Goal: Transaction & Acquisition: Book appointment/travel/reservation

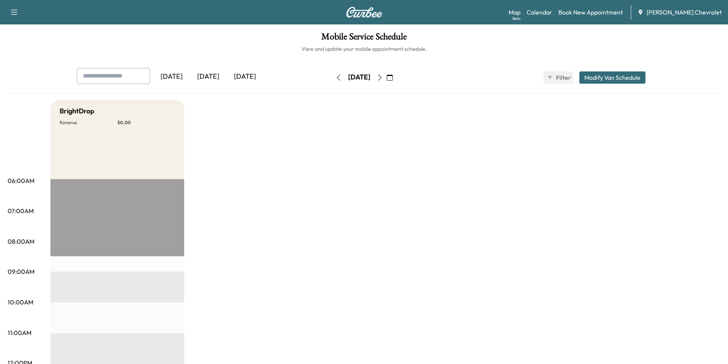
click at [255, 77] on div "[DATE]" at bounding box center [245, 77] width 37 height 18
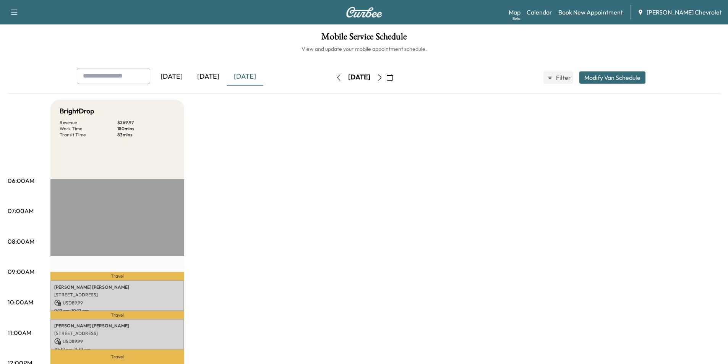
click at [598, 13] on link "Book New Appointment" at bounding box center [590, 12] width 65 height 9
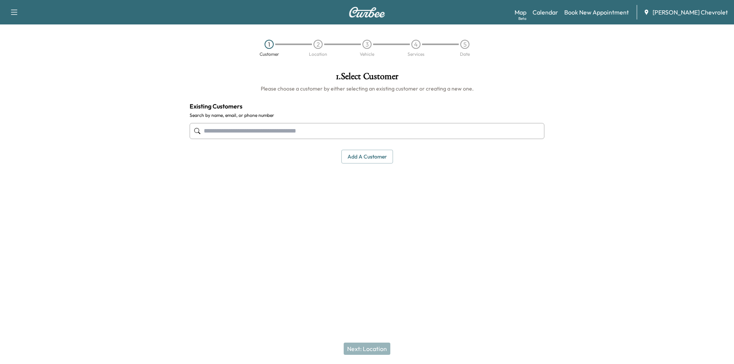
click at [265, 130] on input "text" at bounding box center [367, 131] width 355 height 16
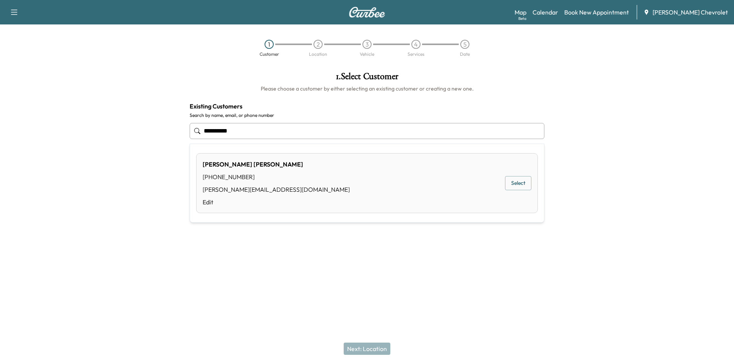
click at [523, 185] on button "Select" at bounding box center [518, 183] width 26 height 14
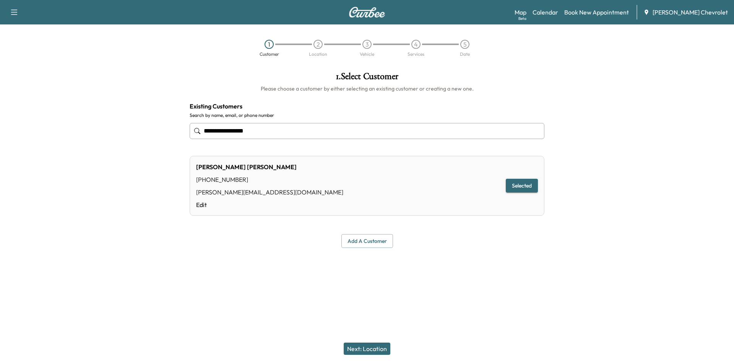
type input "**********"
click at [368, 342] on div "Next: Location" at bounding box center [367, 349] width 734 height 31
click at [368, 348] on button "Next: Location" at bounding box center [367, 349] width 47 height 12
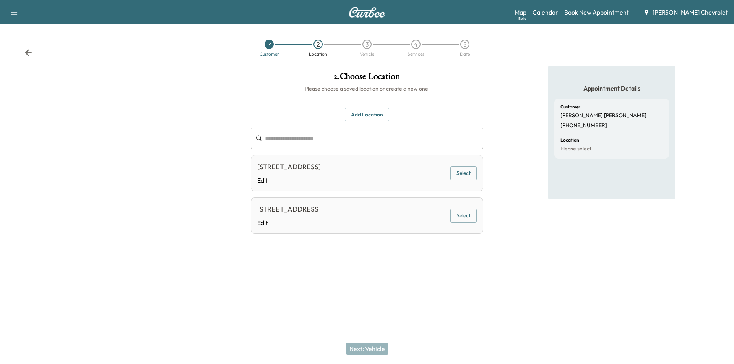
click at [464, 177] on button "Select" at bounding box center [463, 173] width 26 height 14
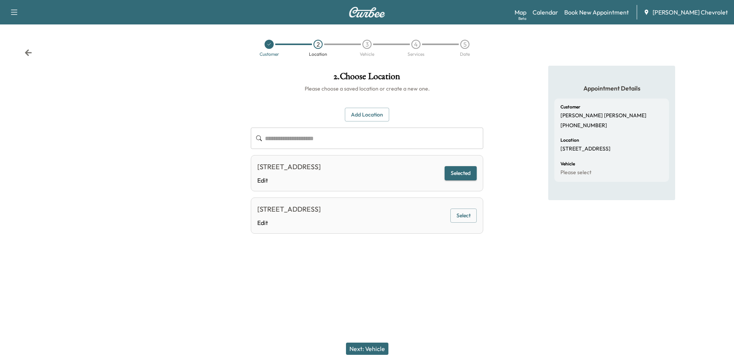
click at [372, 347] on button "Next: Vehicle" at bounding box center [367, 349] width 42 height 12
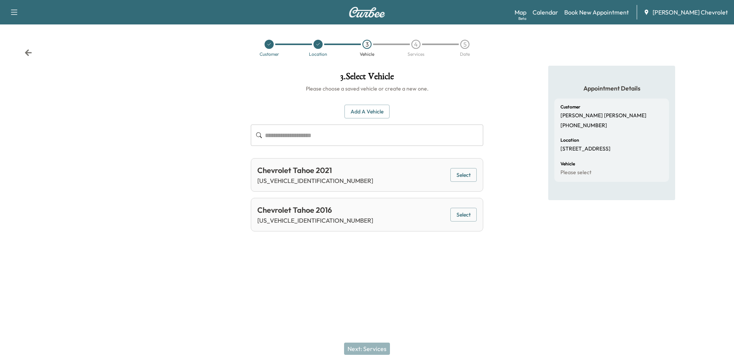
click at [468, 176] on button "Select" at bounding box center [463, 175] width 26 height 14
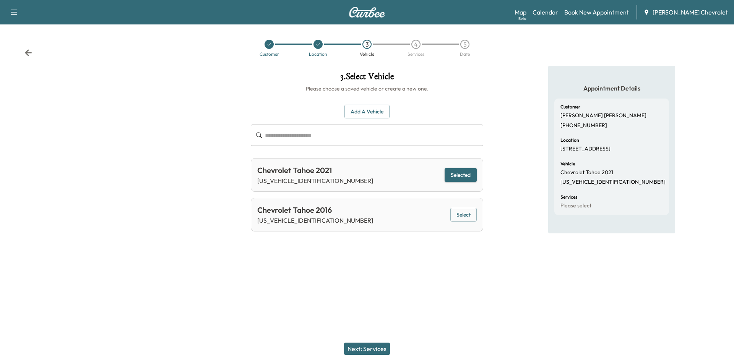
click at [380, 348] on button "Next: Services" at bounding box center [367, 349] width 46 height 12
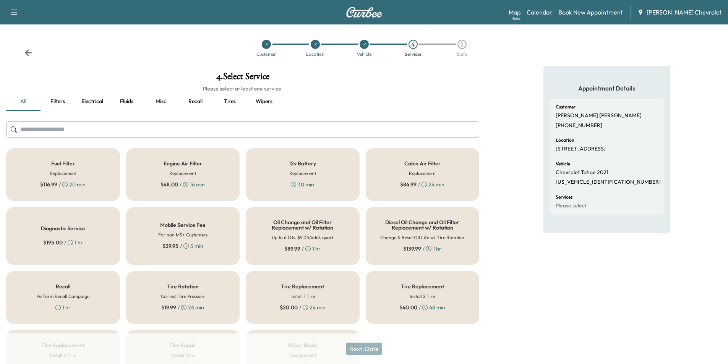
click at [291, 255] on div "Oil Change and Oil Filter Replacement w/ Rotation Up to 6 Qts. $9.04/addl. quar…" at bounding box center [303, 236] width 114 height 58
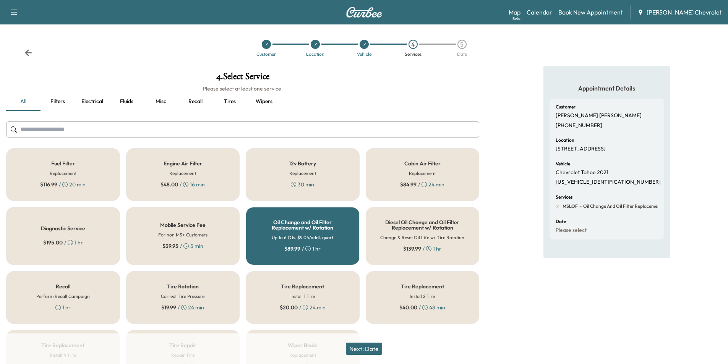
click at [368, 349] on button "Next: Date" at bounding box center [364, 349] width 36 height 12
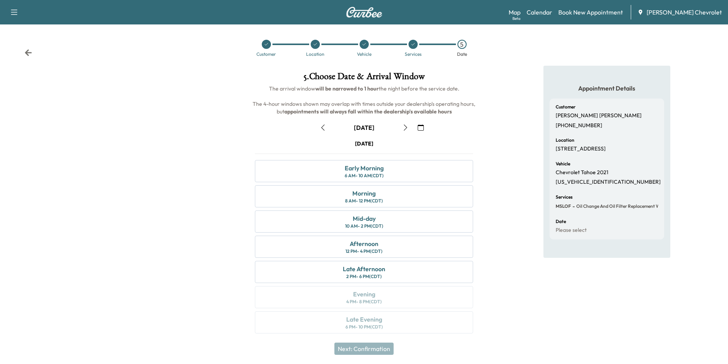
click at [360, 42] on div at bounding box center [364, 44] width 9 height 9
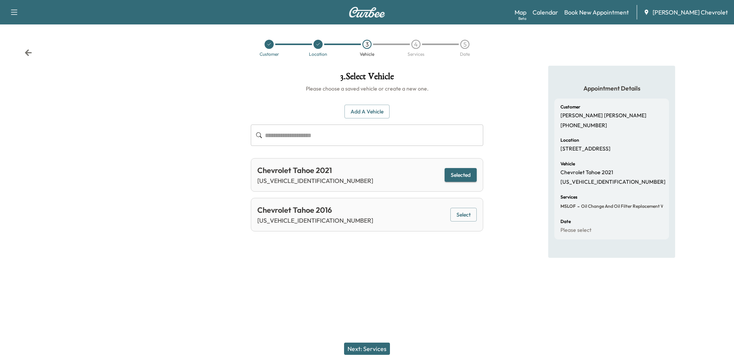
click at [293, 134] on input "text" at bounding box center [374, 135] width 218 height 21
click at [454, 170] on button "Selected" at bounding box center [460, 175] width 32 height 14
click at [311, 135] on input "text" at bounding box center [374, 135] width 218 height 21
click at [370, 109] on button "Add a Vehicle" at bounding box center [366, 112] width 45 height 14
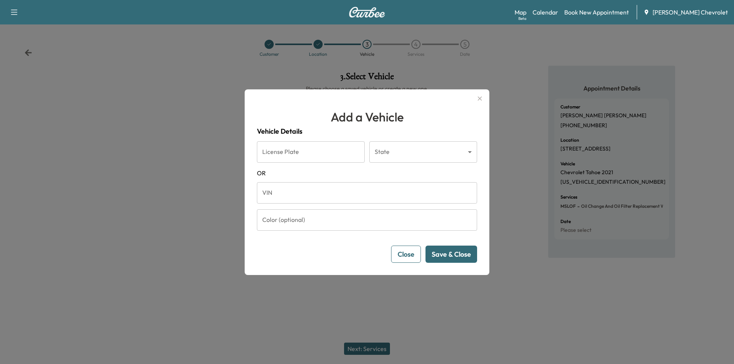
click at [299, 193] on input "VIN" at bounding box center [367, 192] width 220 height 21
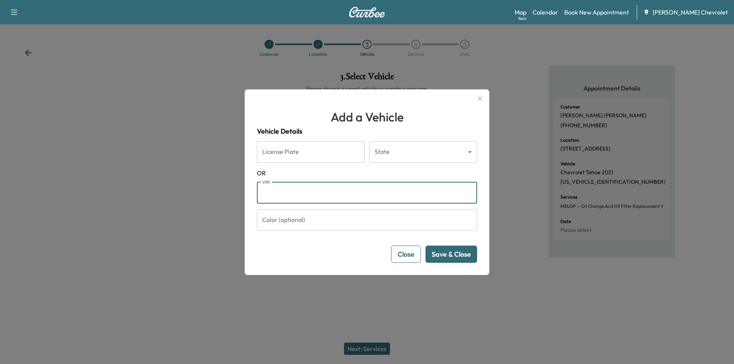
paste input "**********"
type input "**********"
click at [452, 256] on button "Save & Close" at bounding box center [451, 254] width 52 height 17
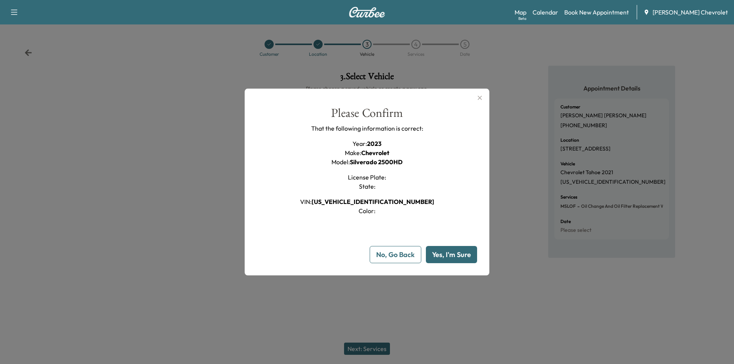
click at [455, 250] on button "Yes, I'm Sure" at bounding box center [451, 254] width 51 height 17
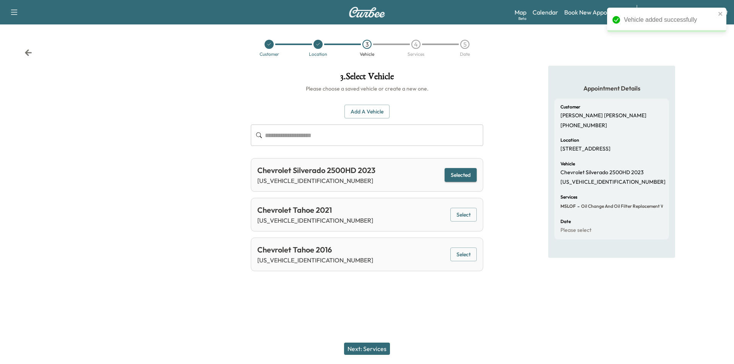
click at [368, 348] on button "Next: Services" at bounding box center [367, 349] width 46 height 12
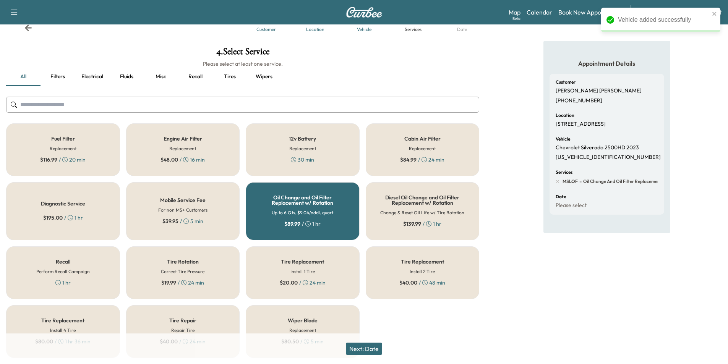
scroll to position [38, 0]
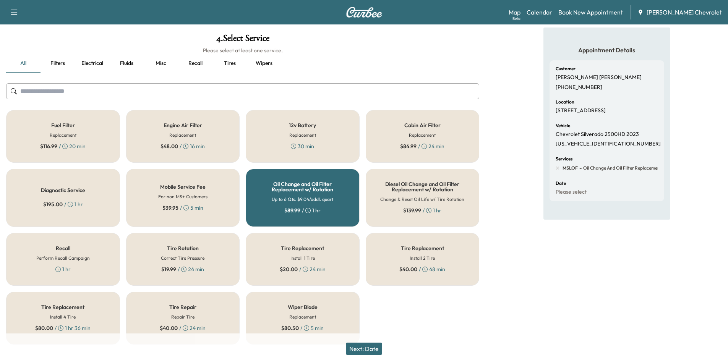
click at [361, 349] on button "Next: Date" at bounding box center [364, 349] width 36 height 12
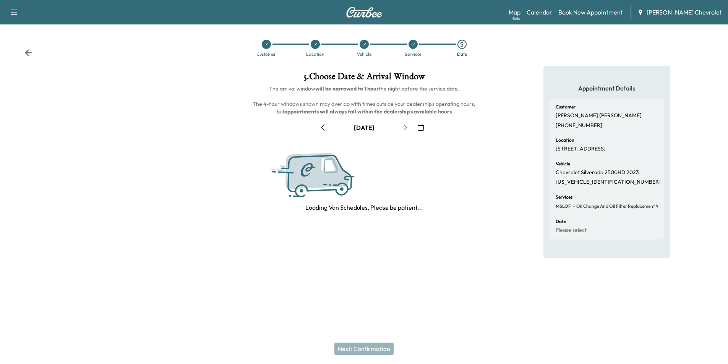
scroll to position [0, 0]
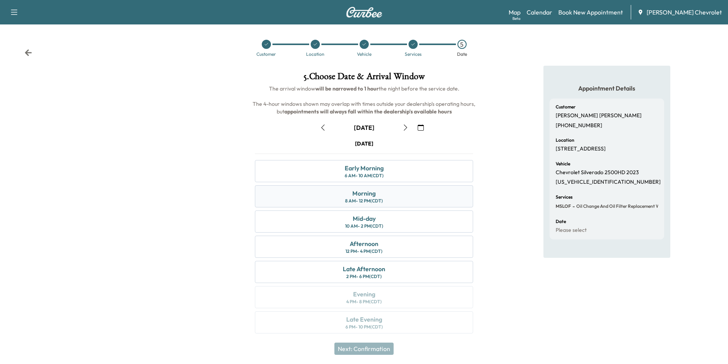
click at [359, 195] on div "Morning" at bounding box center [363, 193] width 23 height 9
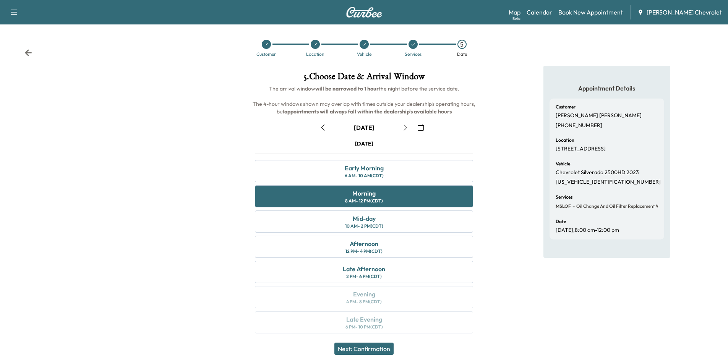
click at [379, 346] on button "Next: Confirmation" at bounding box center [363, 349] width 59 height 12
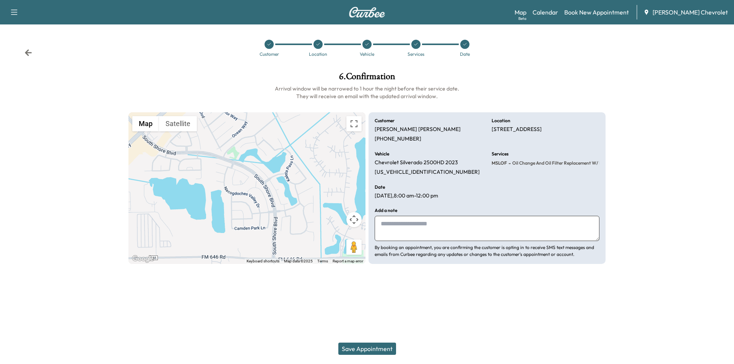
click at [21, 50] on div "Customer Location Vehicle Services Date" at bounding box center [367, 48] width 734 height 35
click at [27, 52] on icon at bounding box center [28, 52] width 7 height 6
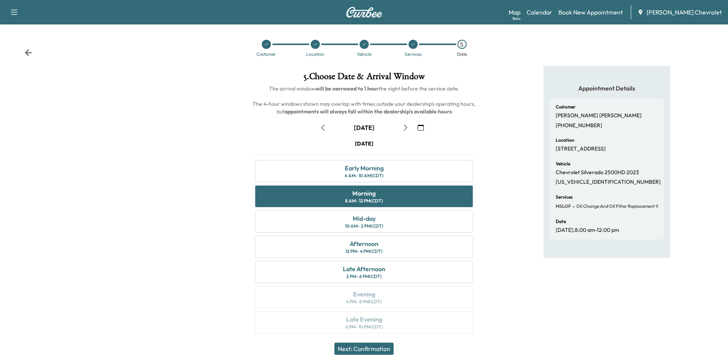
click at [322, 128] on icon "button" at bounding box center [323, 128] width 6 height 6
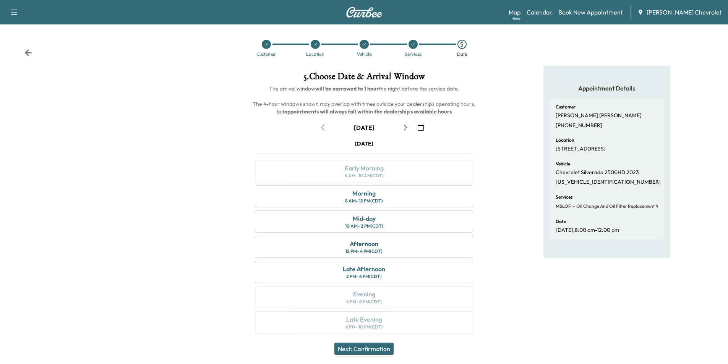
click at [407, 125] on icon "button" at bounding box center [405, 128] width 6 height 6
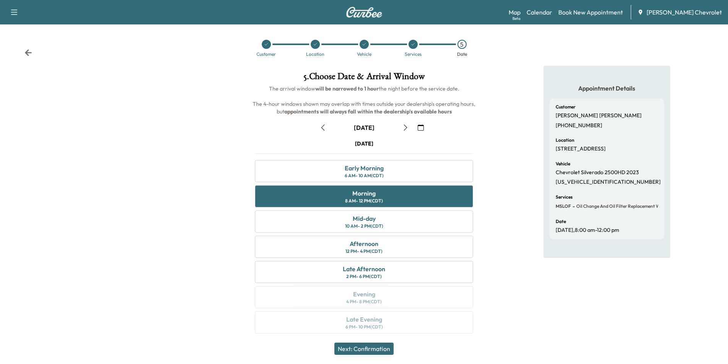
click at [33, 53] on div "Customer Location Vehicle Services 5 Date" at bounding box center [364, 48] width 728 height 35
click at [27, 53] on icon at bounding box center [28, 52] width 7 height 6
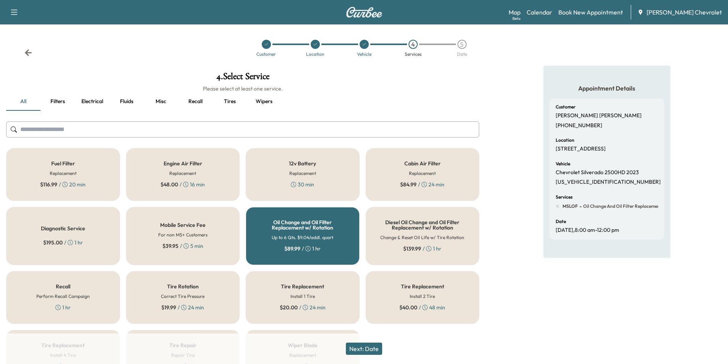
click at [26, 51] on icon at bounding box center [28, 53] width 8 height 8
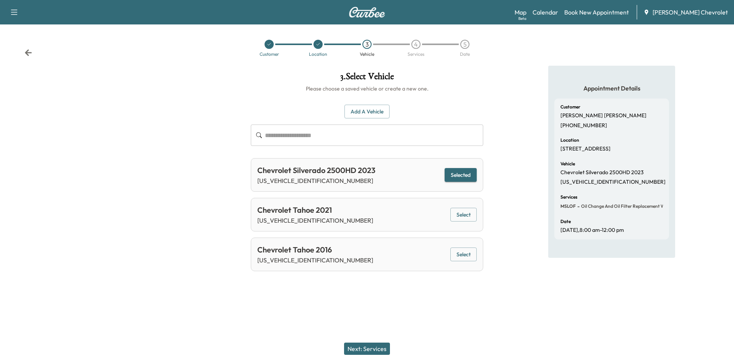
click at [30, 52] on icon at bounding box center [28, 53] width 8 height 8
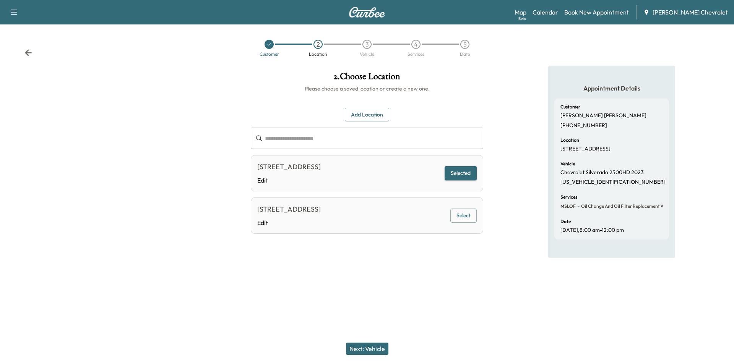
click at [374, 116] on button "Add Location" at bounding box center [367, 115] width 44 height 14
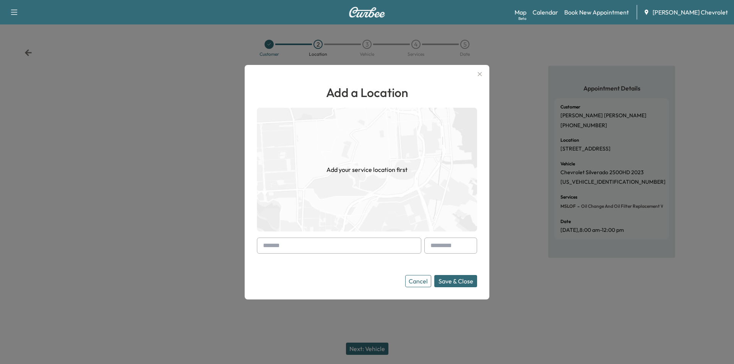
click at [298, 243] on input "text" at bounding box center [339, 246] width 164 height 16
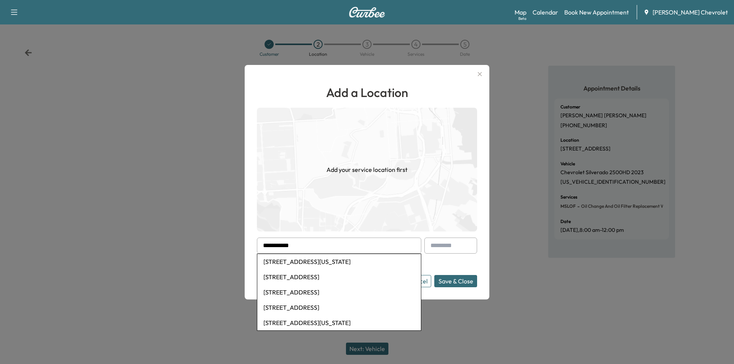
click at [299, 263] on li "[STREET_ADDRESS][US_STATE]" at bounding box center [339, 261] width 164 height 15
type input "**********"
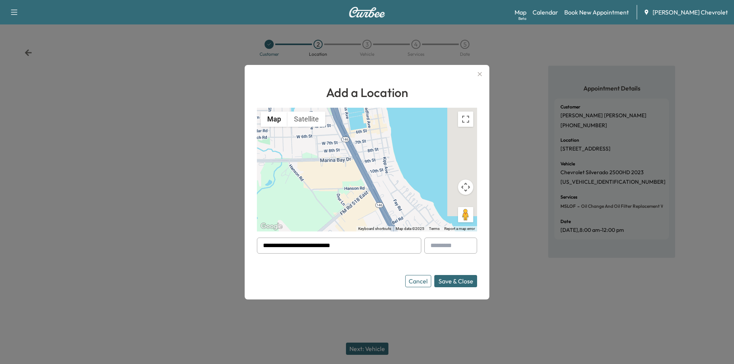
click at [467, 284] on button "Save & Close" at bounding box center [455, 281] width 43 height 12
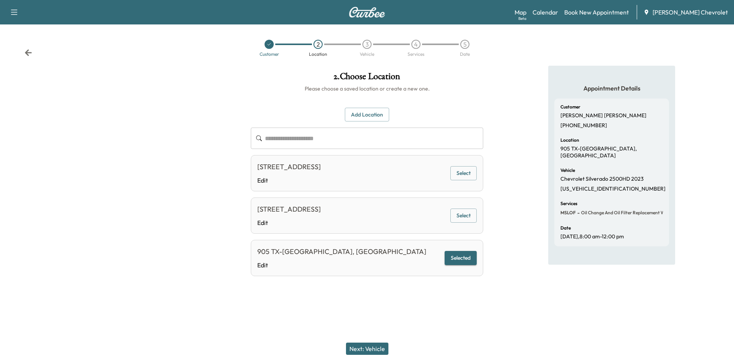
click at [385, 352] on button "Next: Vehicle" at bounding box center [367, 349] width 42 height 12
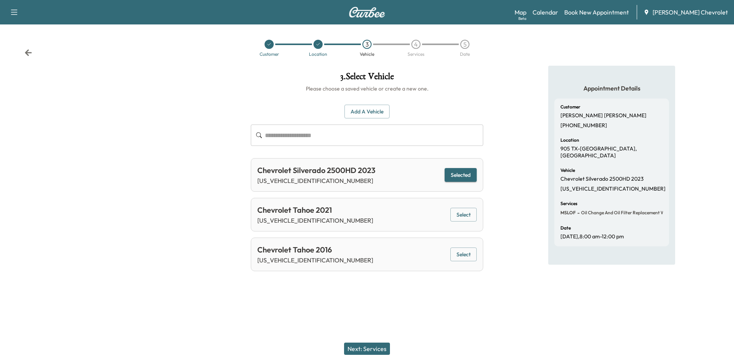
click at [376, 347] on button "Next: Services" at bounding box center [367, 349] width 46 height 12
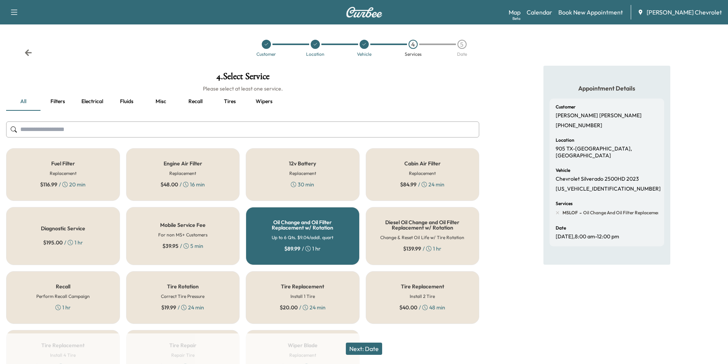
click at [376, 349] on button "Next: Date" at bounding box center [364, 349] width 36 height 12
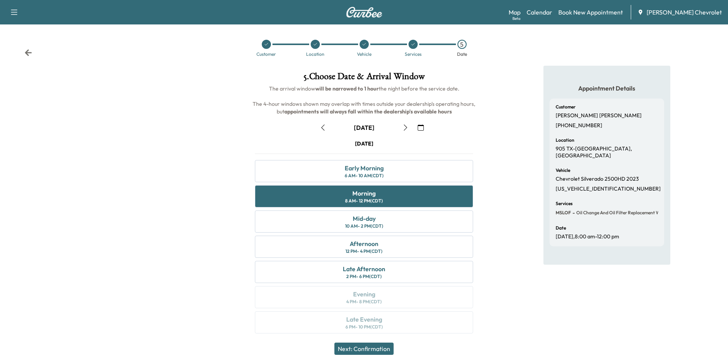
click at [375, 350] on button "Next: Confirmation" at bounding box center [363, 349] width 59 height 12
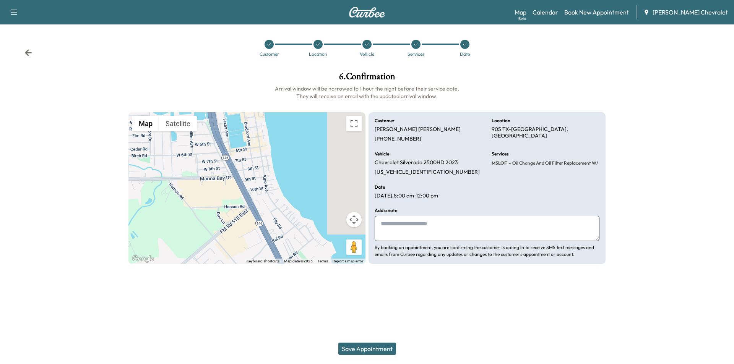
click at [457, 231] on textarea at bounding box center [487, 228] width 225 height 25
type textarea "**********"
drag, startPoint x: 373, startPoint y: 350, endPoint x: 384, endPoint y: 351, distance: 11.5
click at [373, 350] on button "Save Appointment" at bounding box center [367, 349] width 58 height 12
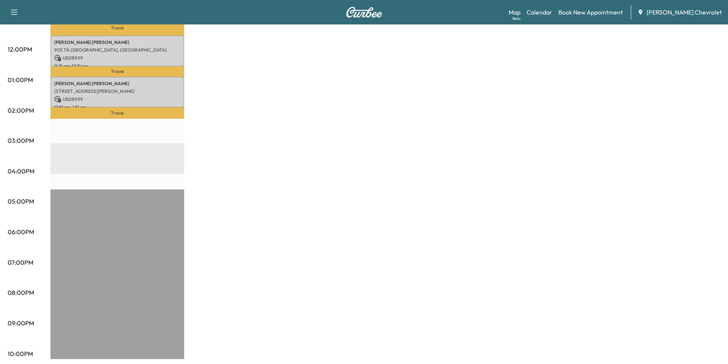
scroll to position [164, 0]
